Goal: Transaction & Acquisition: Purchase product/service

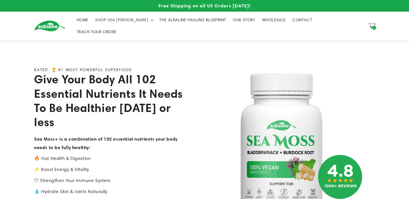
click at [173, 21] on span "THE ALKALINE HEALING BLUEPRINT" at bounding box center [192, 19] width 67 height 5
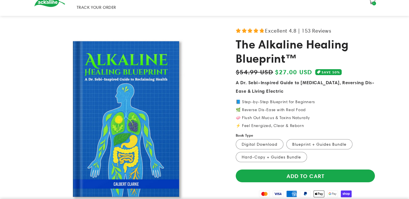
scroll to position [40, 0]
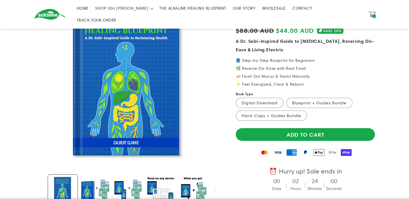
scroll to position [43, 0]
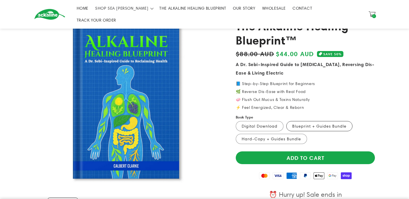
click at [305, 121] on label "Blueprint + Guides Bundle Variant sold out or unavailable" at bounding box center [319, 126] width 66 height 10
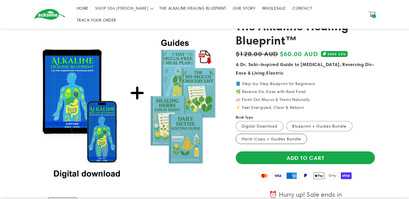
click at [268, 134] on label "Hard-Copy + Guides Bundle Variant sold out or unavailable" at bounding box center [271, 139] width 71 height 10
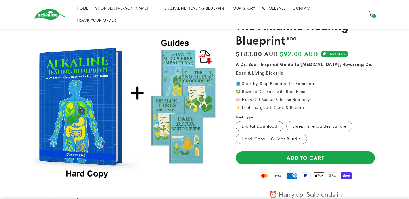
click at [261, 121] on label "Digital Download Variant sold out or unavailable" at bounding box center [260, 126] width 48 height 10
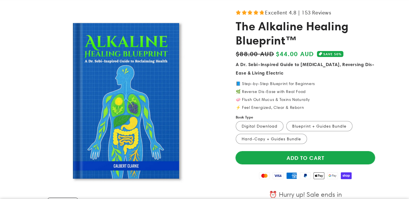
scroll to position [43, 0]
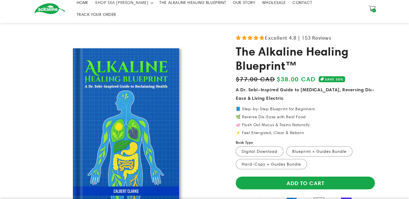
scroll to position [18, 0]
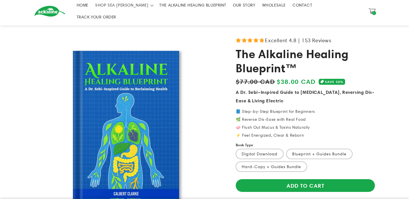
scroll to position [32, 0]
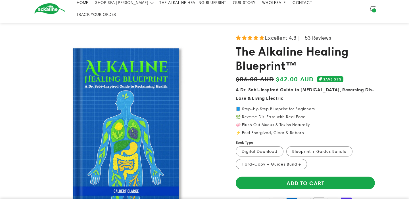
scroll to position [18, 0]
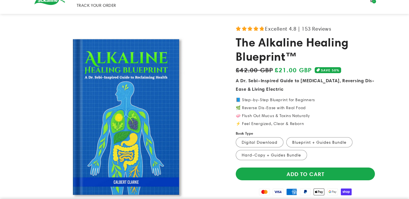
scroll to position [27, 0]
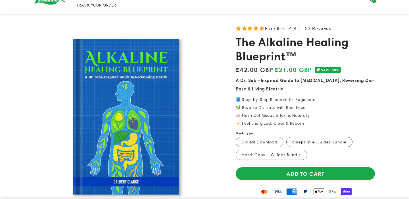
click at [302, 137] on label "Blueprint + Guides Bundle Variant sold out or unavailable" at bounding box center [319, 142] width 66 height 10
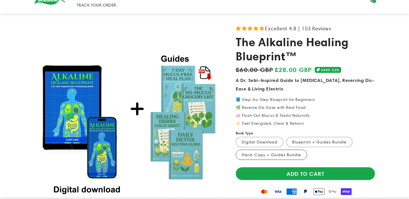
click at [284, 150] on label "Hard-Copy + Guides Bundle Variant sold out or unavailable" at bounding box center [271, 155] width 71 height 10
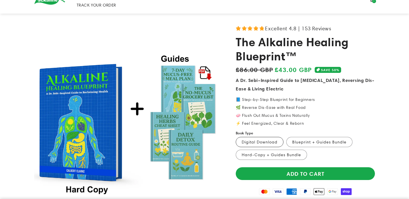
click at [268, 137] on label "Digital Download Variant sold out or unavailable" at bounding box center [260, 142] width 48 height 10
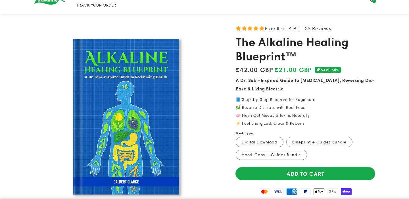
click at [339, 167] on button "Add to cart" at bounding box center [305, 173] width 139 height 13
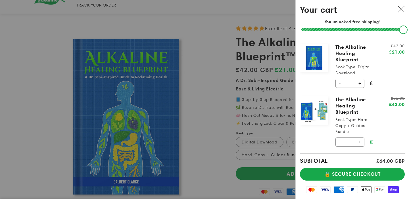
click at [370, 140] on icon "Remove The Alkaline Healing Blueprint - Hard-Copy + Guides Bundle" at bounding box center [371, 142] width 4 height 4
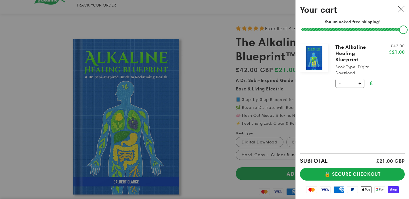
click at [372, 81] on icon "Remove The Alkaline Healing Blueprint - Digital Download" at bounding box center [371, 83] width 4 height 4
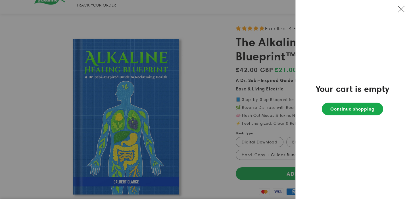
click at [206, 113] on div at bounding box center [204, 99] width 409 height 199
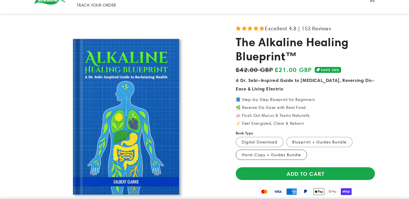
click at [272, 150] on label "Hard-Copy + Guides Bundle Variant sold out or unavailable" at bounding box center [271, 155] width 71 height 10
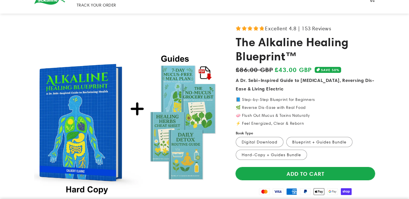
click at [318, 167] on button "Add to cart" at bounding box center [305, 173] width 139 height 13
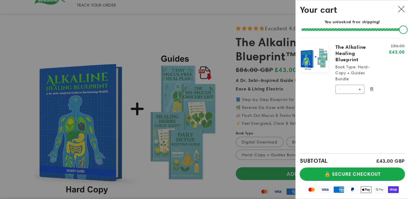
click at [347, 171] on button "🔒 SECURE CHECKOUT" at bounding box center [352, 174] width 105 height 13
